Goal: Transaction & Acquisition: Purchase product/service

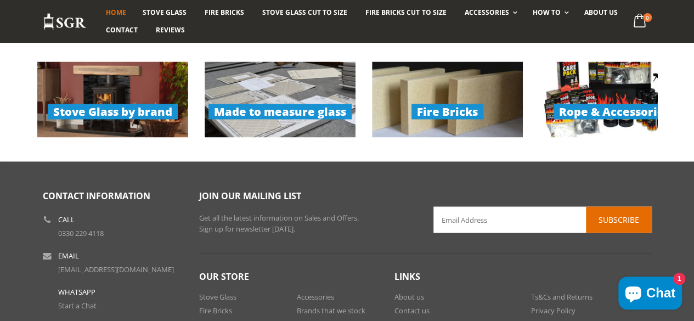
scroll to position [823, 0]
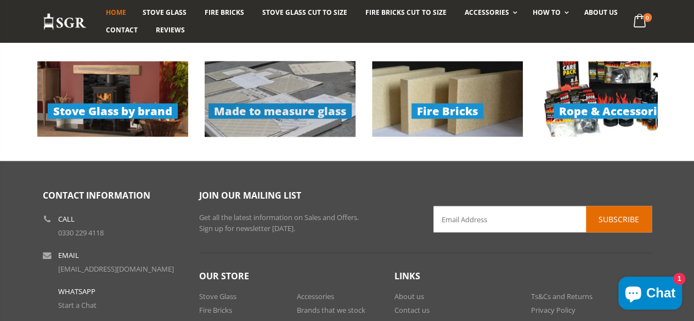
click at [267, 107] on link "Made to measure glass" at bounding box center [280, 99] width 151 height 76
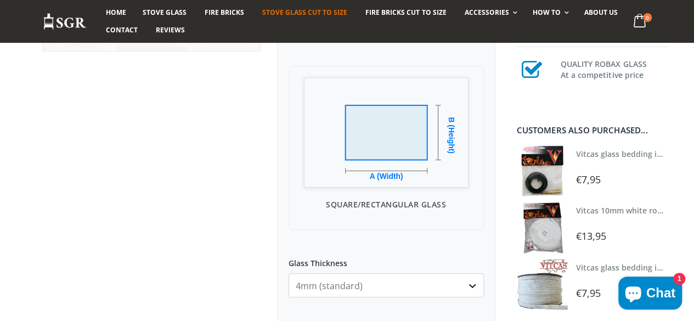
scroll to position [295, 0]
click at [289, 262] on label "Glass Thickness" at bounding box center [386, 259] width 195 height 20
click at [289, 273] on select "4mm (standard) 5mm (gas fires with baffled flue) 3mm (For Use In Stoves With Th…" at bounding box center [386, 285] width 195 height 24
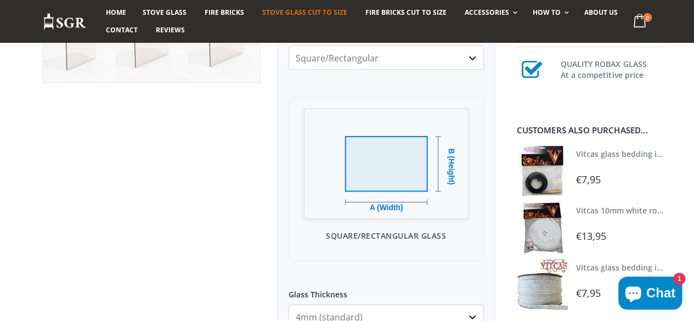
scroll to position [262, 0]
click at [289, 262] on div "My Measurements Are In Millimeters Centimeters Inches For inches, please enter …" at bounding box center [386, 310] width 218 height 729
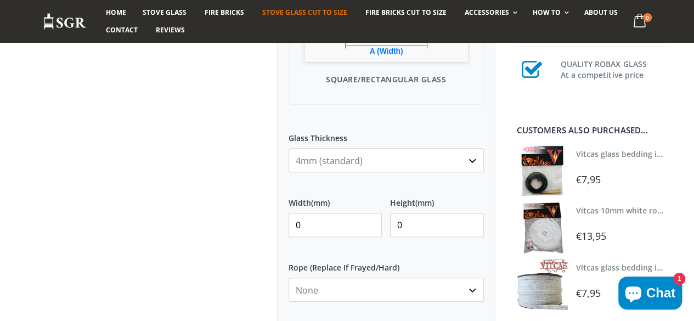
scroll to position [420, 0]
click at [318, 223] on input "0" at bounding box center [335, 224] width 93 height 24
type input "200"
click at [406, 228] on input "0" at bounding box center [436, 224] width 93 height 24
type input "7"
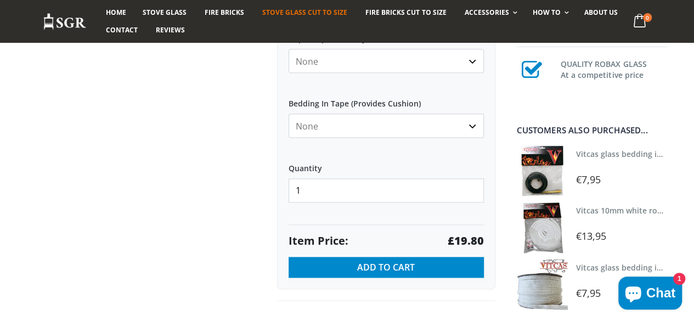
scroll to position [649, 0]
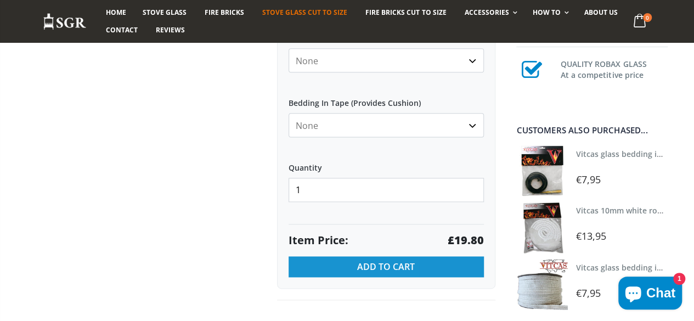
type input "165"
click at [383, 261] on span "Add to Cart" at bounding box center [386, 267] width 58 height 12
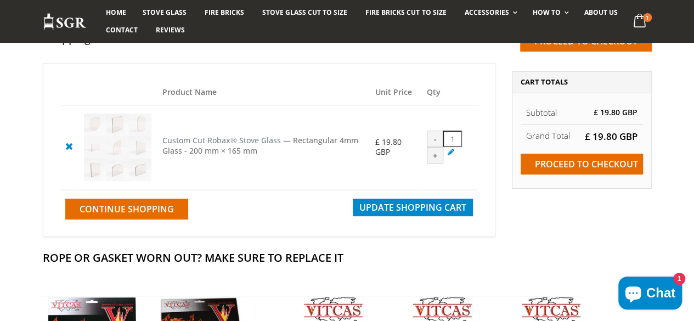
scroll to position [98, 0]
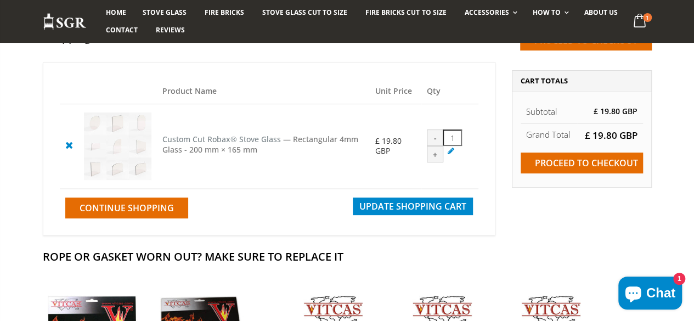
click at [202, 144] on cpc "Custom Cut Robax® Stove Glass" at bounding box center [221, 139] width 119 height 10
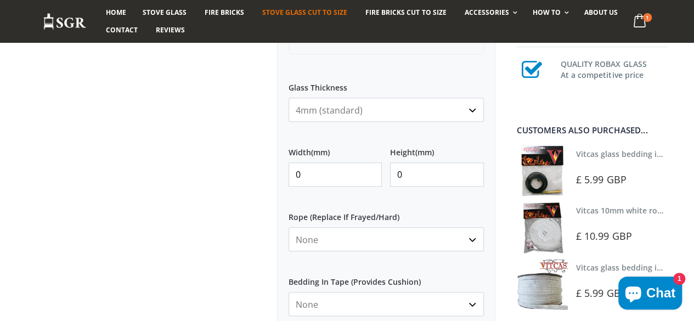
scroll to position [470, 0]
click at [306, 175] on input "0" at bounding box center [335, 174] width 93 height 24
type input "200"
click at [413, 180] on input "0" at bounding box center [436, 174] width 93 height 24
type input "165"
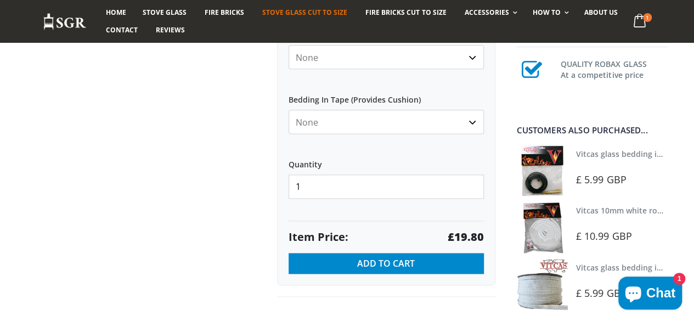
scroll to position [652, 0]
